Goal: Information Seeking & Learning: Learn about a topic

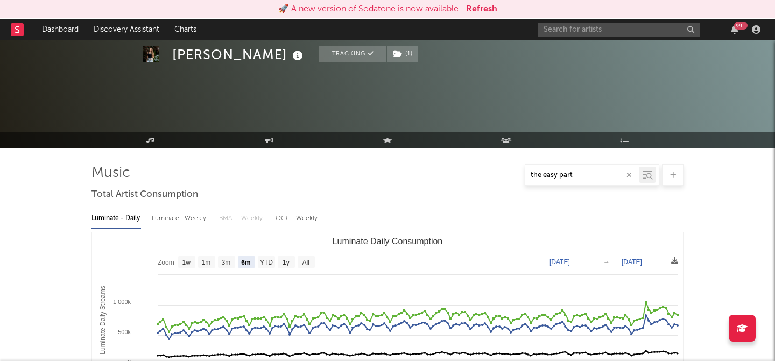
select select "6m"
select select "1w"
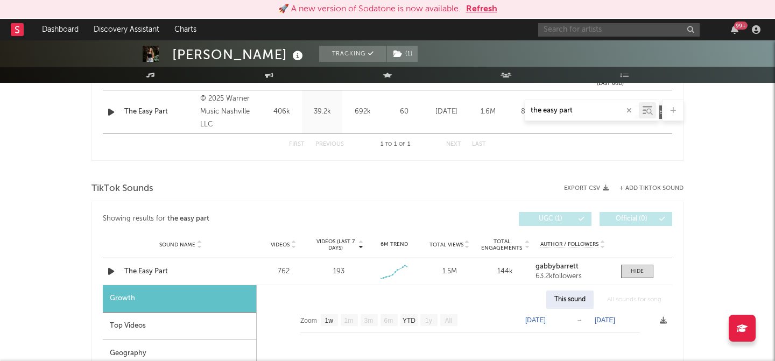
click at [614, 33] on input "text" at bounding box center [619, 29] width 162 height 13
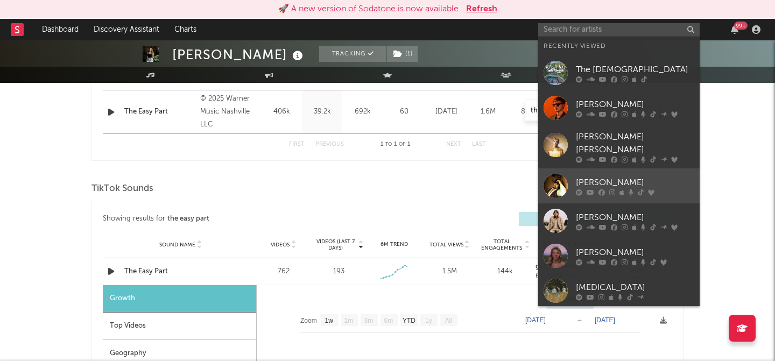
click at [556, 174] on div at bounding box center [556, 186] width 24 height 24
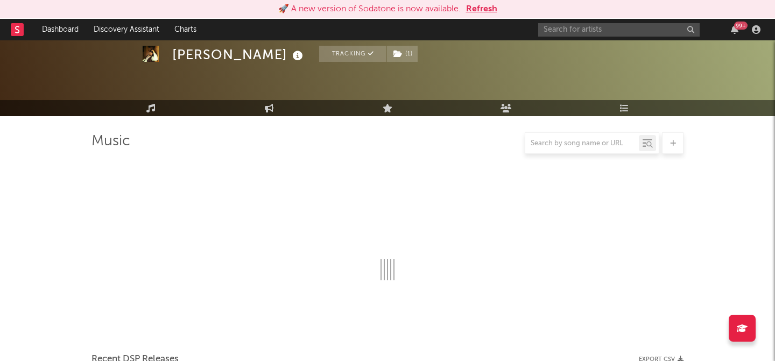
scroll to position [466, 0]
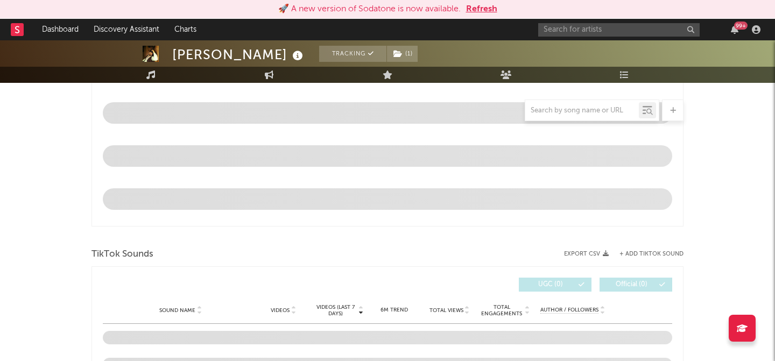
click at [487, 10] on button "Refresh" at bounding box center [481, 9] width 31 height 13
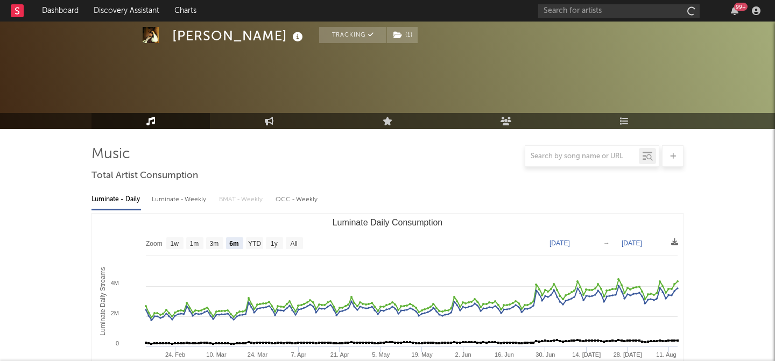
select select "6m"
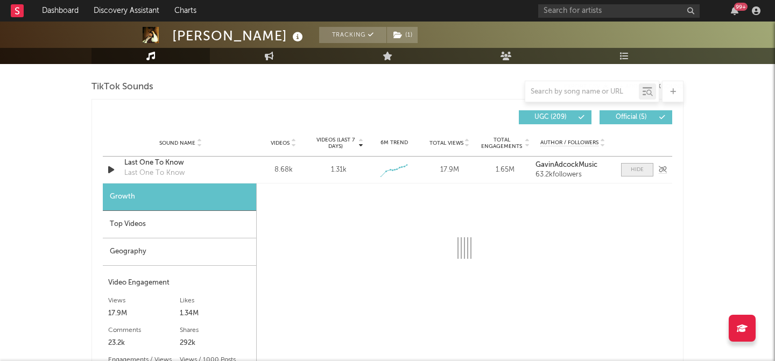
select select "1w"
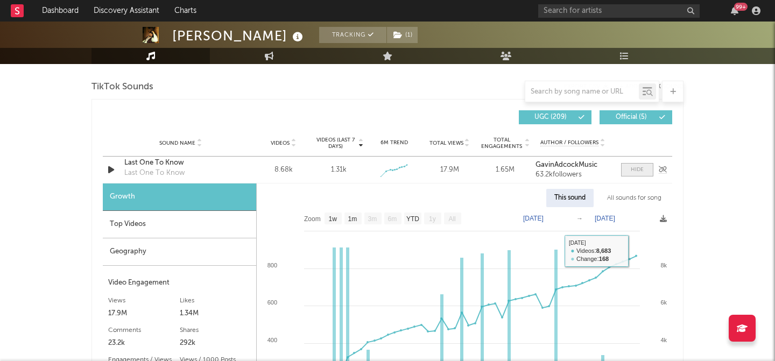
click at [641, 172] on div at bounding box center [637, 170] width 13 height 8
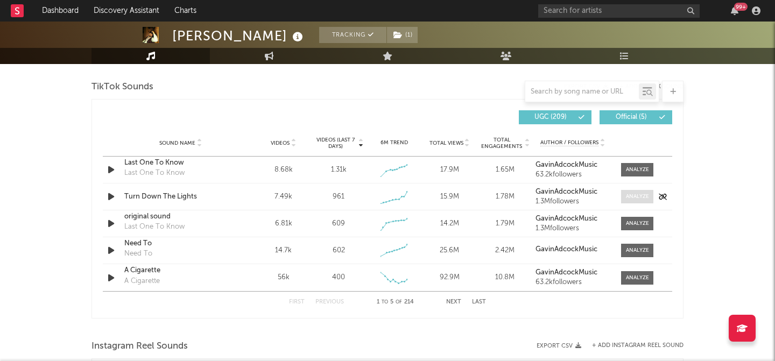
click at [643, 199] on div at bounding box center [637, 197] width 23 height 8
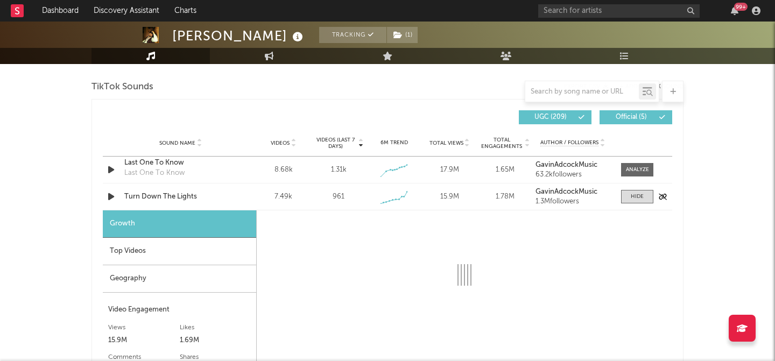
select select "1w"
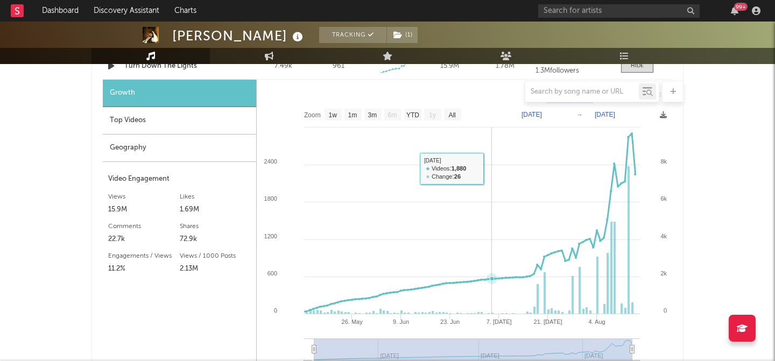
scroll to position [836, 0]
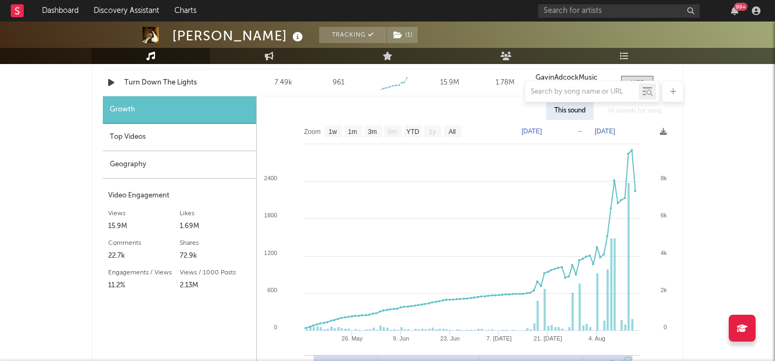
click at [622, 111] on div "All sounds for song" at bounding box center [634, 111] width 71 height 18
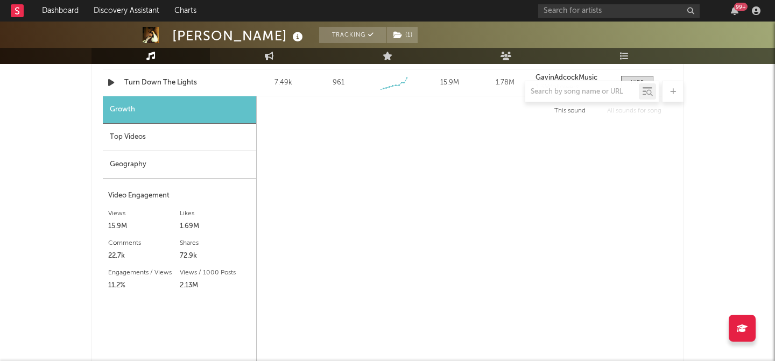
click at [581, 110] on div "This sound" at bounding box center [569, 111] width 47 height 18
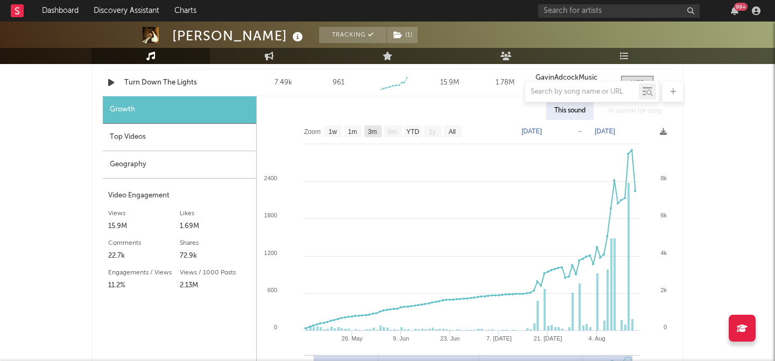
click at [373, 131] on text "3m" at bounding box center [372, 132] width 9 height 8
select select "3m"
type input "[DATE]"
click at [360, 128] on rect at bounding box center [353, 131] width 17 height 12
select select "1m"
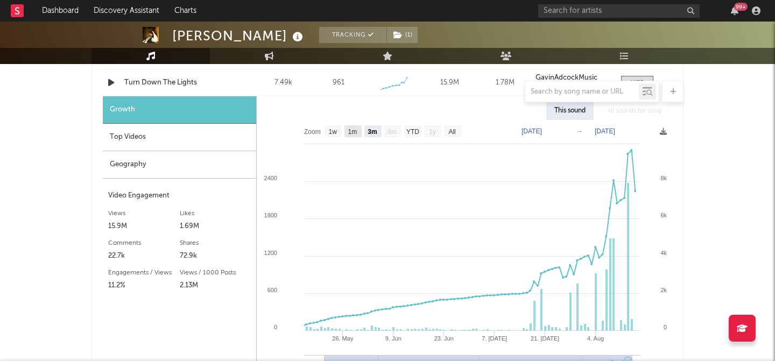
type input "[DATE]"
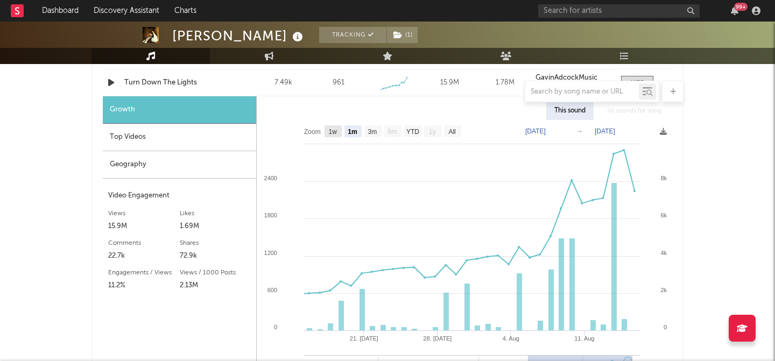
click at [338, 128] on rect at bounding box center [333, 131] width 17 height 12
select select "1w"
type input "[DATE]"
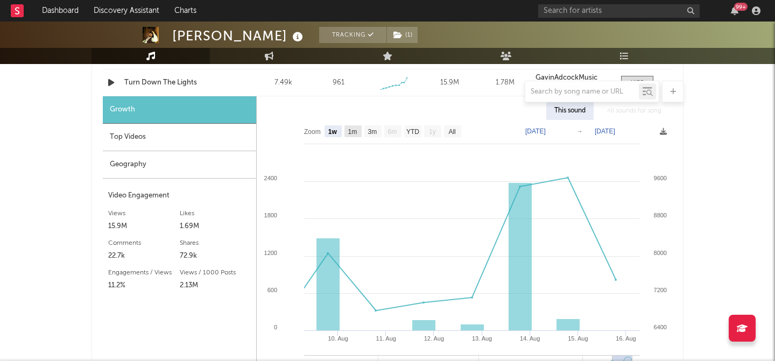
click at [355, 134] on text "1m" at bounding box center [352, 132] width 9 height 8
select select "1m"
type input "[DATE]"
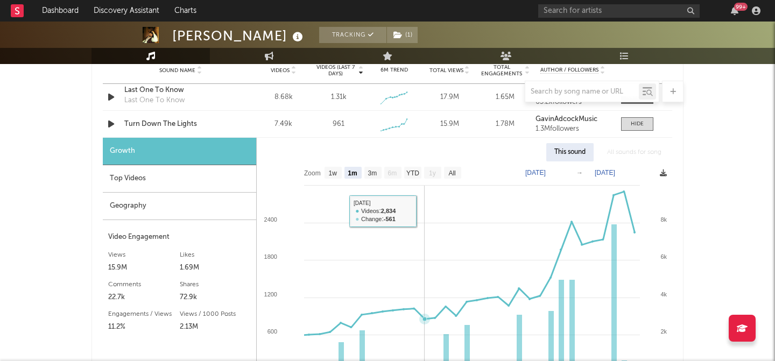
scroll to position [788, 0]
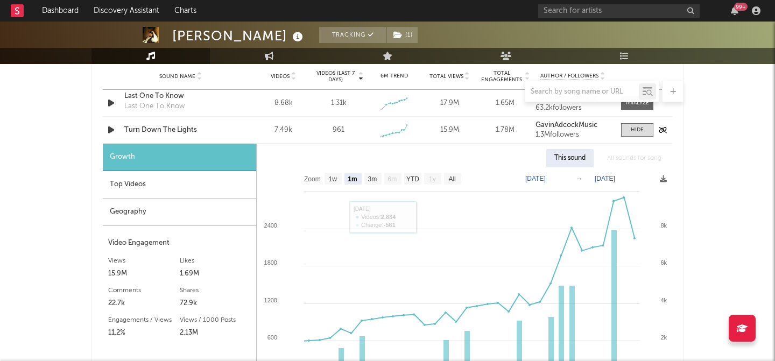
click at [640, 122] on div "Sound Name Turn Down The Lights Videos 7.49k Videos (last 7 days) 961 Weekly Gr…" at bounding box center [388, 130] width 570 height 26
click at [632, 128] on div at bounding box center [637, 130] width 13 height 8
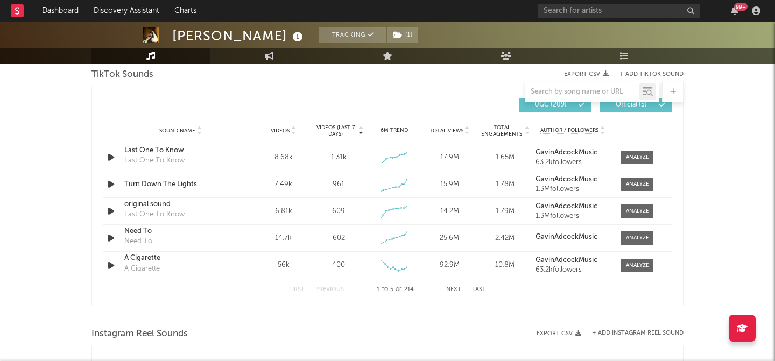
scroll to position [730, 0]
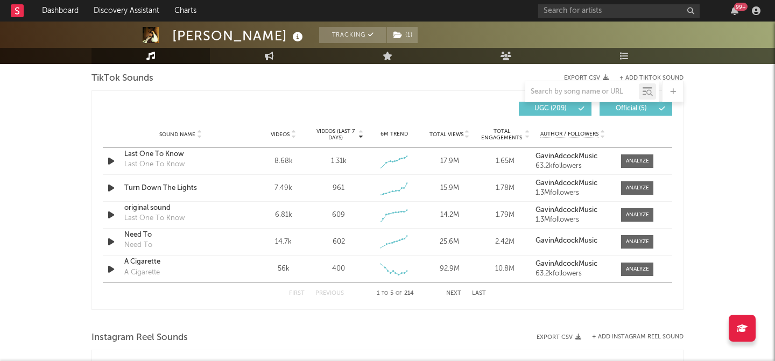
click at [456, 293] on button "Next" at bounding box center [453, 294] width 15 height 6
click at [456, 292] on button "Next" at bounding box center [453, 294] width 15 height 6
click at [302, 293] on button "First" at bounding box center [297, 294] width 16 height 6
